Goal: Check status: Check status

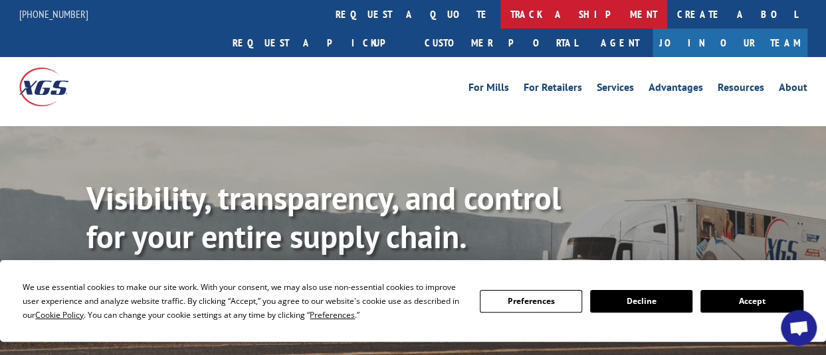
click at [500, 21] on link "track a shipment" at bounding box center [583, 14] width 167 height 29
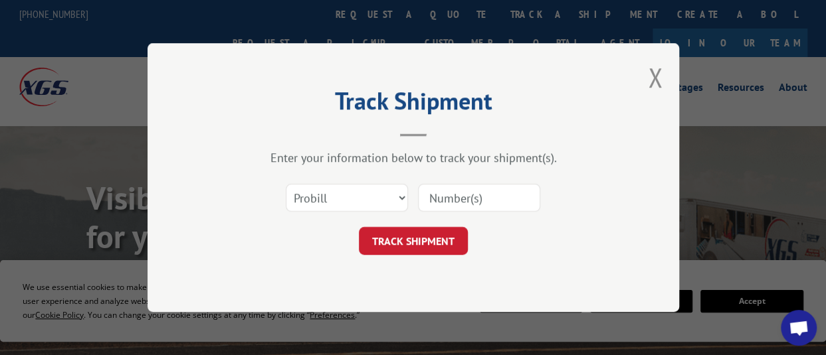
click at [374, 211] on div "Select category... Probill BOL PO" at bounding box center [346, 198] width 121 height 31
click at [377, 199] on select "Select category... Probill BOL PO" at bounding box center [347, 198] width 122 height 28
click at [286, 184] on select "Select category... Probill BOL PO" at bounding box center [347, 198] width 122 height 28
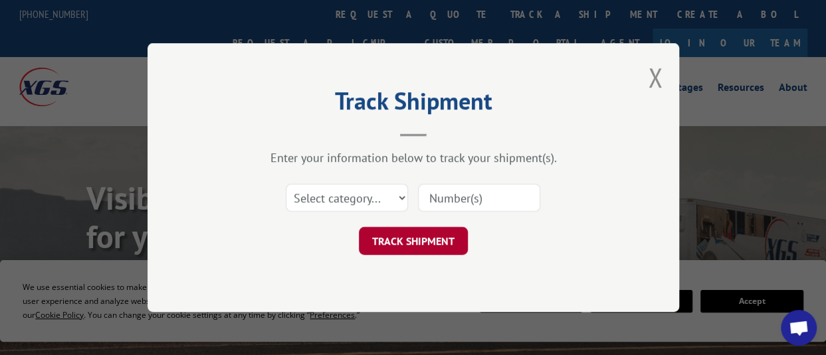
click at [360, 232] on button "TRACK SHIPMENT" at bounding box center [413, 241] width 109 height 28
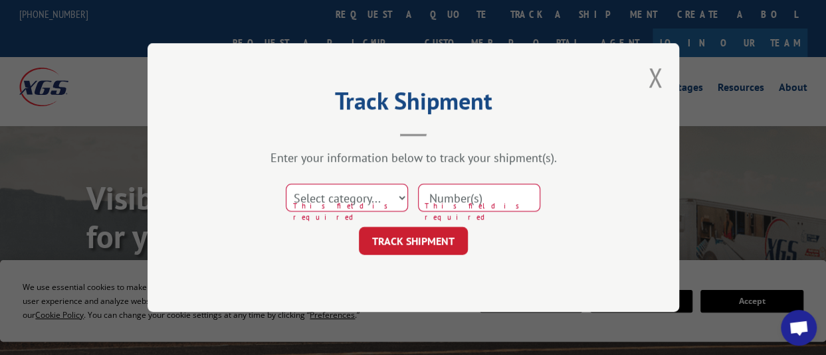
click at [363, 212] on div "Select category... Probill BOL PO This field is required" at bounding box center [346, 198] width 121 height 31
click at [366, 205] on select "Select category... Probill BOL PO" at bounding box center [347, 198] width 122 height 28
select select "probill"
click at [286, 184] on select "Select category... Probill BOL PO" at bounding box center [347, 198] width 122 height 28
click at [462, 208] on input at bounding box center [479, 198] width 122 height 28
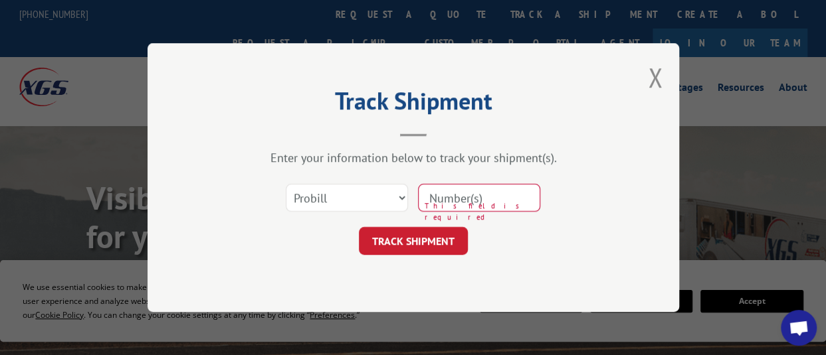
paste input "17469758"
type input "17469758"
click button "TRACK SHIPMENT" at bounding box center [413, 241] width 109 height 28
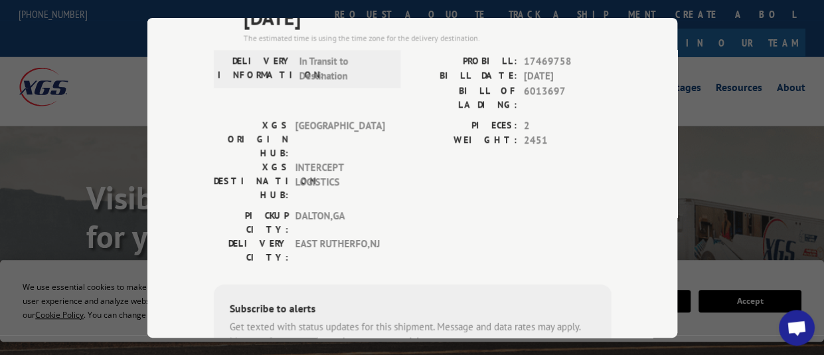
scroll to position [71, 0]
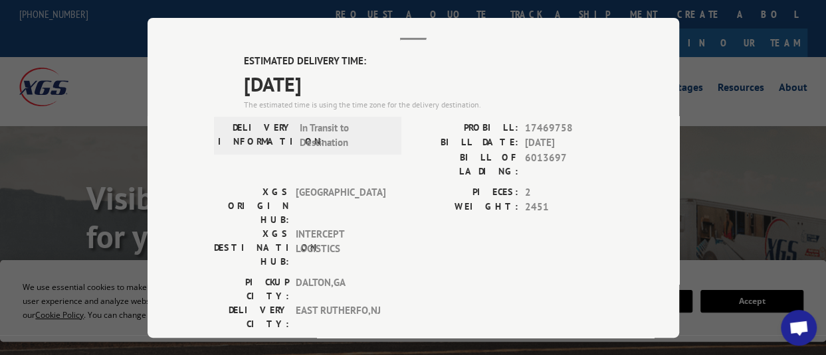
click at [804, 334] on span "Open chat" at bounding box center [798, 329] width 21 height 17
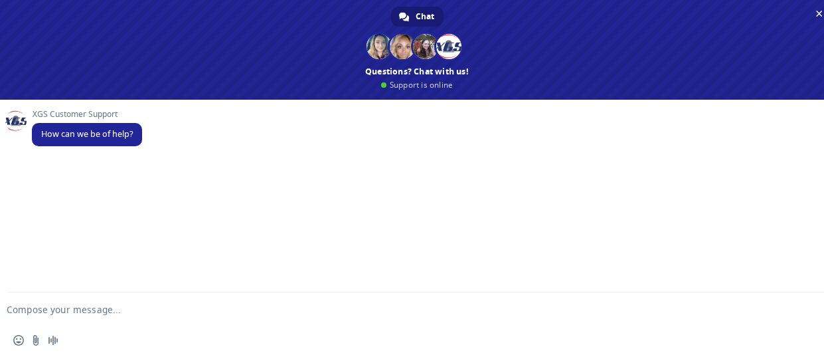
click at [331, 298] on form at bounding box center [402, 310] width 778 height 36
click at [329, 302] on form at bounding box center [402, 310] width 778 height 36
click at [270, 301] on form at bounding box center [402, 310] width 778 height 36
click at [250, 304] on form at bounding box center [402, 310] width 778 height 36
click at [249, 306] on textarea "Compose your message..." at bounding box center [396, 310] width 778 height 12
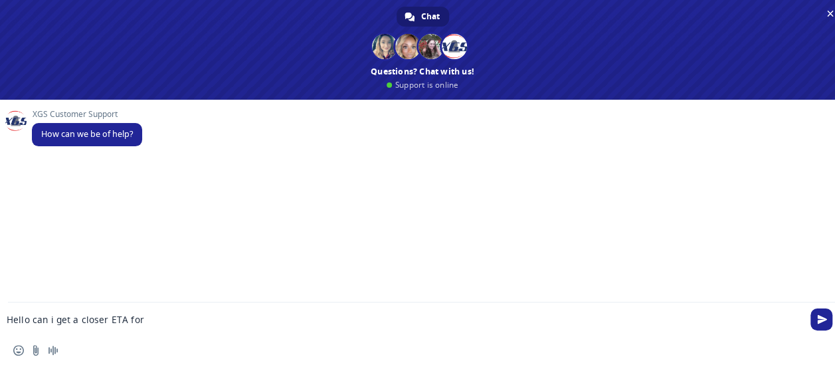
click at [145, 321] on textarea "Hello can i get a closer ETA for" at bounding box center [401, 320] width 789 height 12
paste textarea "Pro Number: 17469758"
click at [203, 316] on textarea "Hello can i get a closer ETA for Pro Number: 17469758" at bounding box center [401, 320] width 789 height 12
click at [31, 316] on textarea "Hello can i get a closer ETA for Pro Number: 17469758" at bounding box center [401, 320] width 789 height 12
click at [248, 311] on form "Hello, can i get a closer ETA for Pro Number: 17469758" at bounding box center [407, 320] width 789 height 36
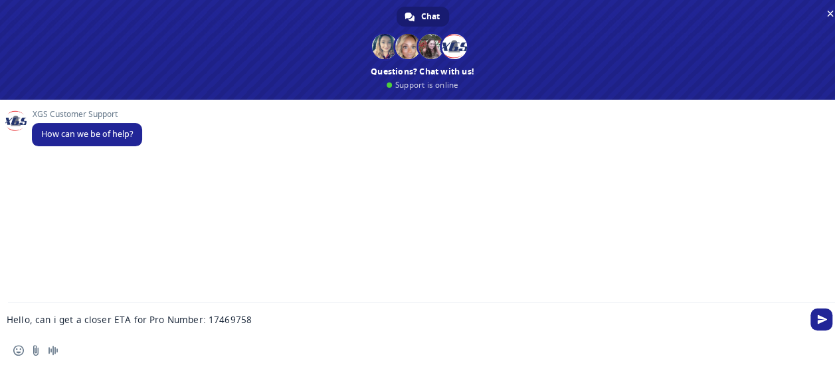
click at [269, 323] on textarea "Hello, can i get a closer ETA for Pro Number: 17469758" at bounding box center [401, 320] width 789 height 12
click at [273, 317] on textarea "Hello, can i get a closer ETA for Pro Number: 17469758" at bounding box center [401, 320] width 789 height 12
type textarea "Hello, can i get a closer ETA for Pro Number: 17469758?"
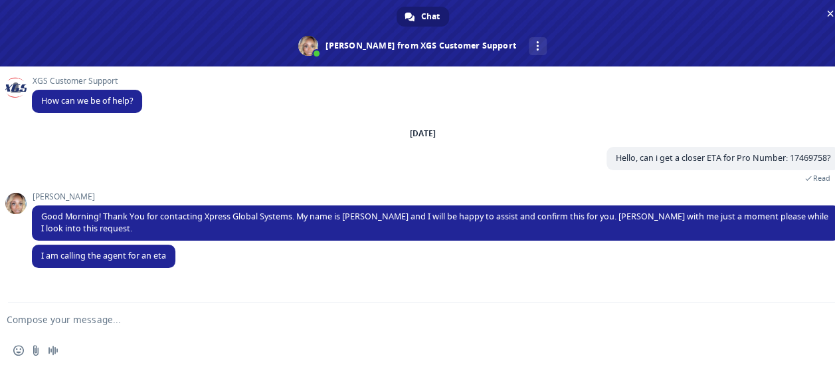
click at [663, 271] on div "Ashlee I am calling the agent for an eta Just now" at bounding box center [436, 263] width 808 height 38
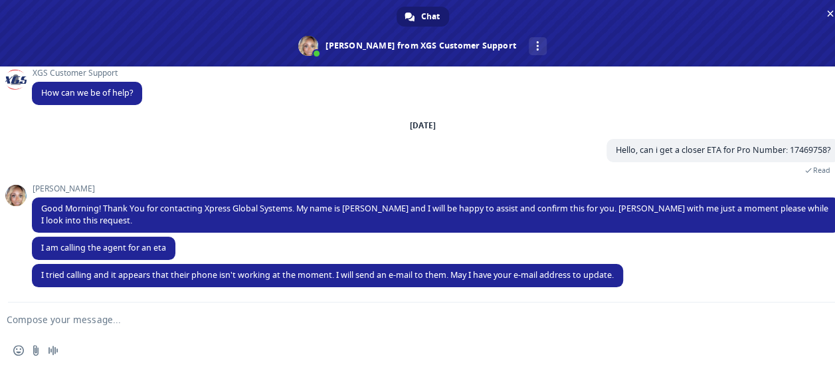
scroll to position [11, 0]
click at [224, 331] on form at bounding box center [407, 320] width 789 height 36
click at [256, 312] on form at bounding box center [407, 320] width 789 height 36
click at [238, 319] on textarea "Compose your message..." at bounding box center [401, 320] width 789 height 12
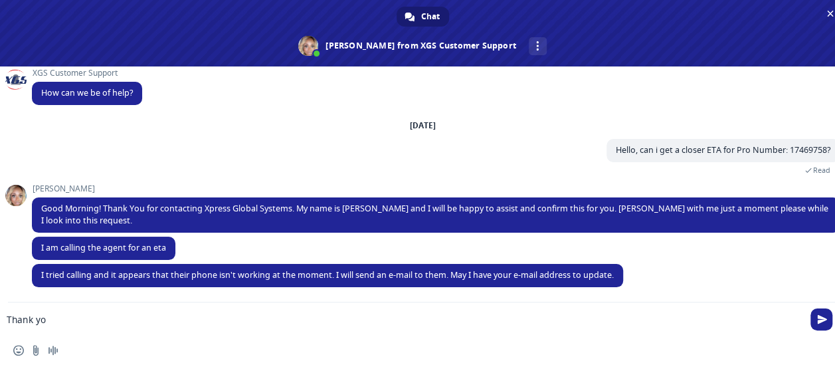
type textarea "Thank you"
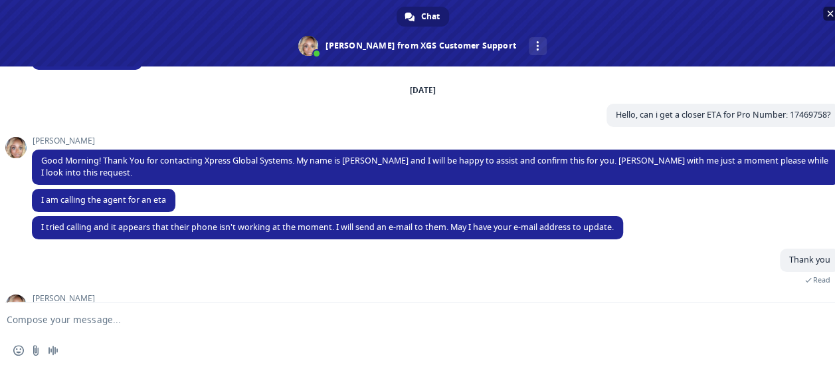
scroll to position [90, 0]
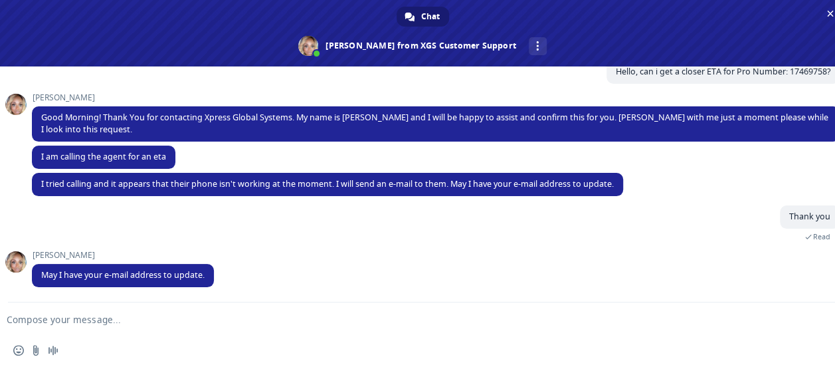
click at [108, 314] on textarea "Compose your message..." at bounding box center [401, 320] width 789 height 12
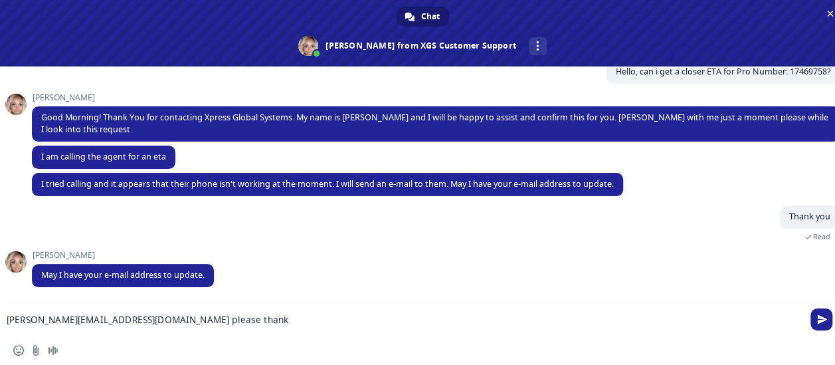
type textarea "cyril@gpflooring.com please thanks"
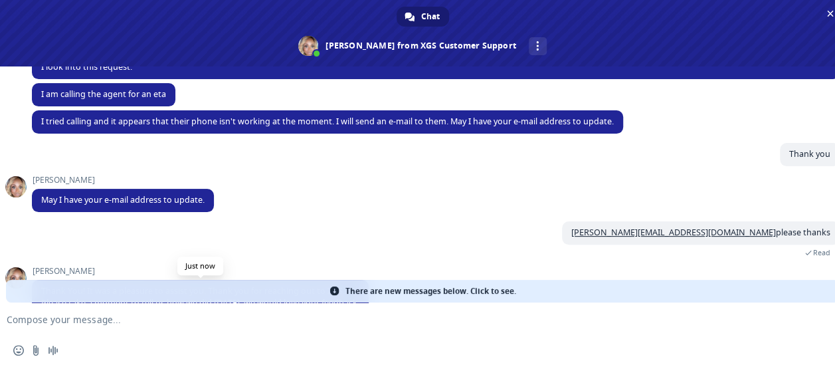
scroll to position [221, 0]
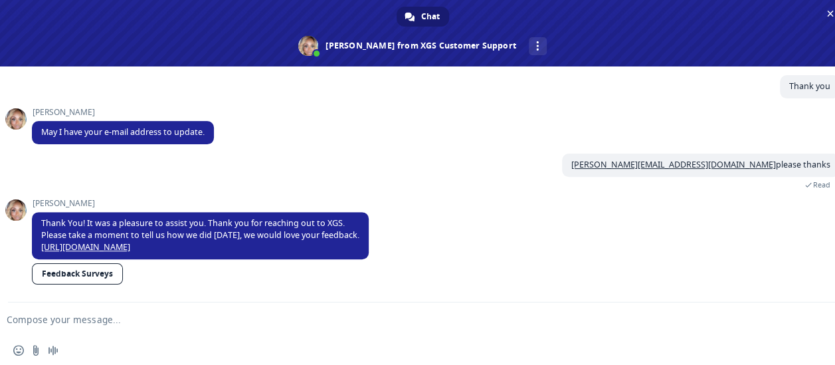
click at [105, 276] on link "Feedback Surveys" at bounding box center [77, 273] width 91 height 21
click at [634, 125] on div "Ashlee May I have your e-mail address to update. 8 minutes ago" at bounding box center [436, 131] width 808 height 46
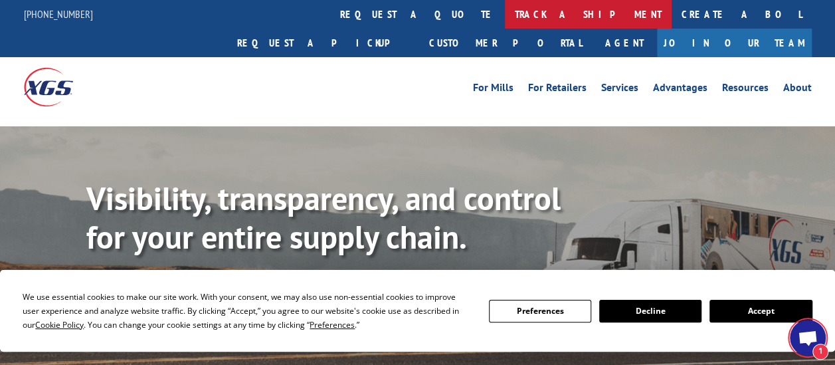
scroll to position [90, 0]
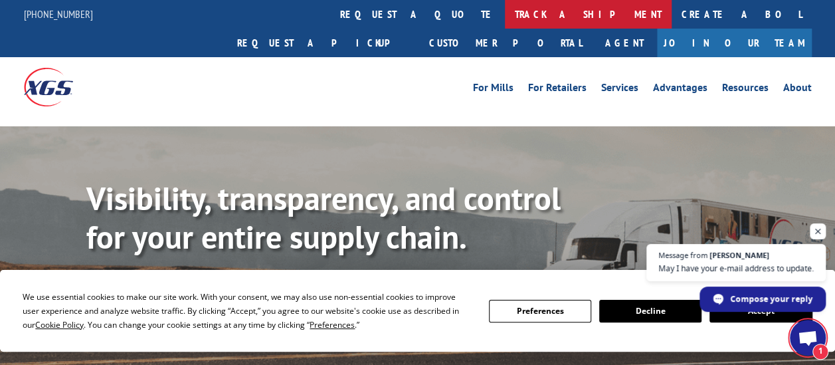
click at [505, 15] on link "track a shipment" at bounding box center [588, 14] width 167 height 29
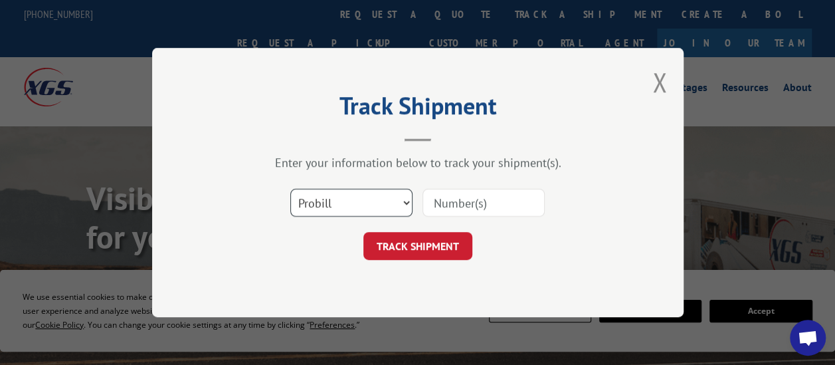
scroll to position [123, 0]
click at [397, 210] on select "Select category... Probill BOL PO" at bounding box center [351, 203] width 122 height 28
click at [290, 189] on select "Select category... Probill BOL PO" at bounding box center [351, 203] width 122 height 28
click at [455, 209] on input at bounding box center [483, 203] width 122 height 28
paste input "451914"
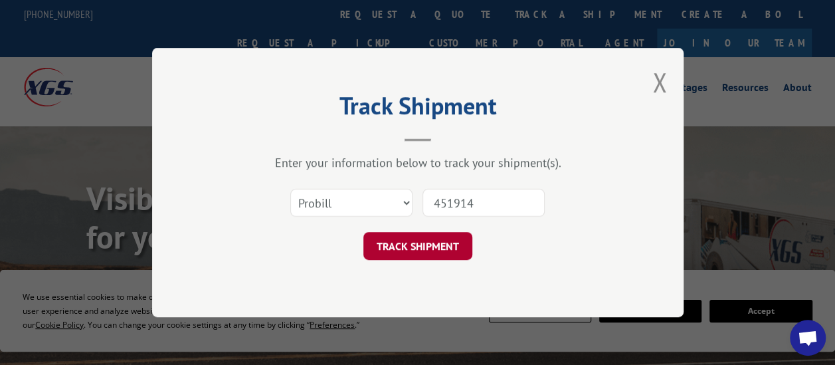
type input "451914"
click at [426, 237] on button "TRACK SHIPMENT" at bounding box center [417, 246] width 109 height 28
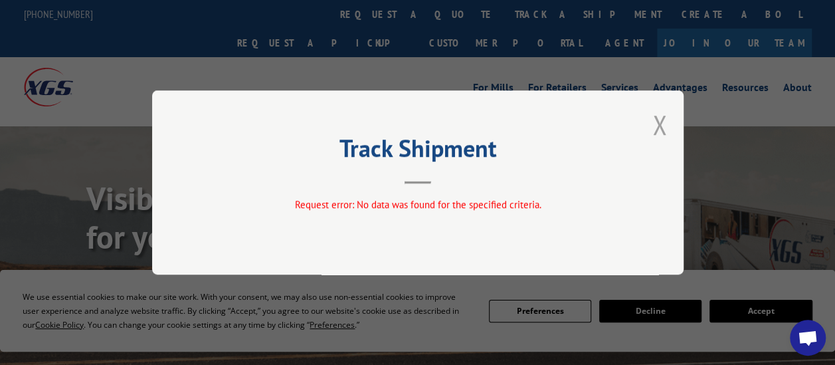
click at [658, 124] on button "Close modal" at bounding box center [659, 124] width 15 height 35
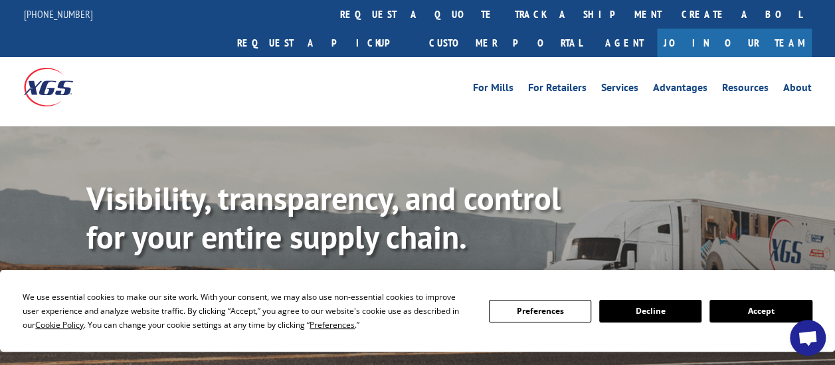
click at [505, 13] on link "track a shipment" at bounding box center [588, 14] width 167 height 29
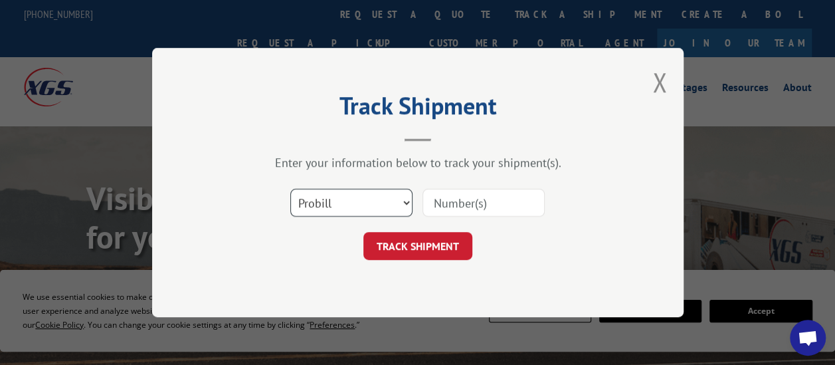
click at [340, 202] on select "Select category... Probill BOL PO" at bounding box center [351, 203] width 122 height 28
select select "bol"
click at [290, 189] on select "Select category... Probill BOL PO" at bounding box center [351, 203] width 122 height 28
click at [466, 207] on input at bounding box center [483, 203] width 122 height 28
paste input "451914"
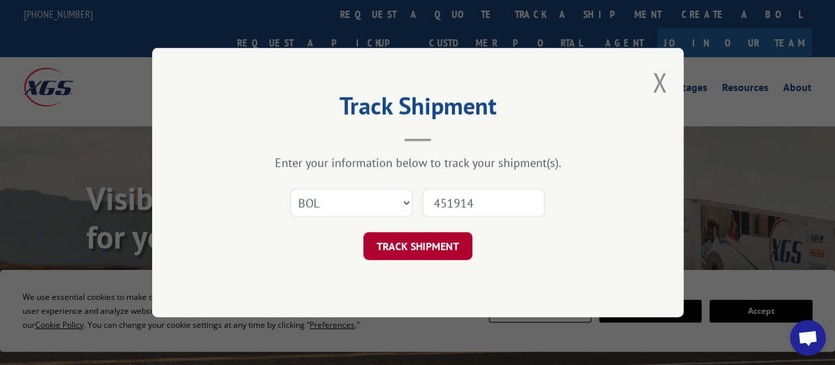
type input "451914"
click at [434, 251] on button "TRACK SHIPMENT" at bounding box center [417, 246] width 109 height 28
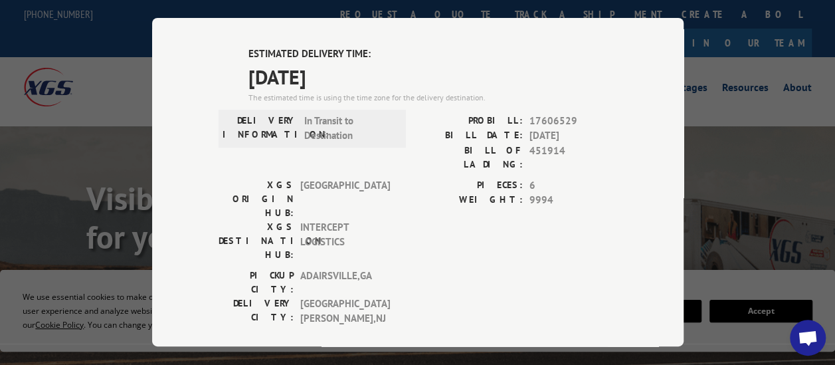
scroll to position [465, 0]
